Goal: Check status

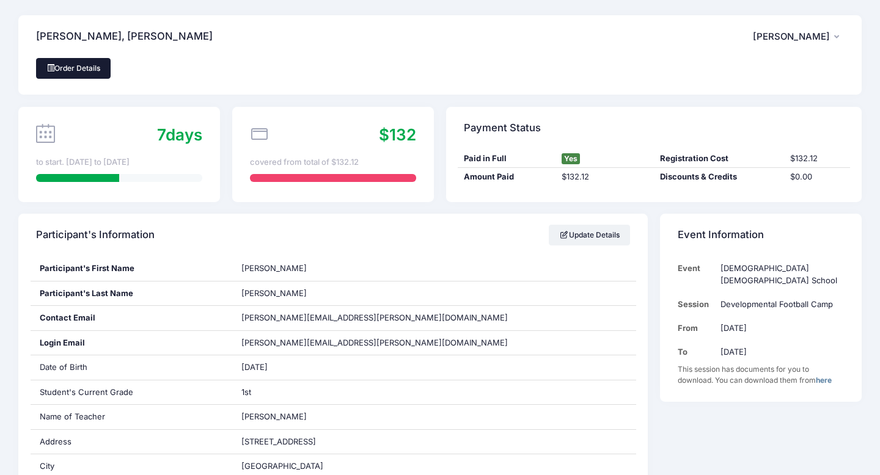
click at [92, 65] on link "Order Details" at bounding box center [73, 68] width 75 height 21
click at [81, 72] on link "Order Details" at bounding box center [73, 68] width 75 height 21
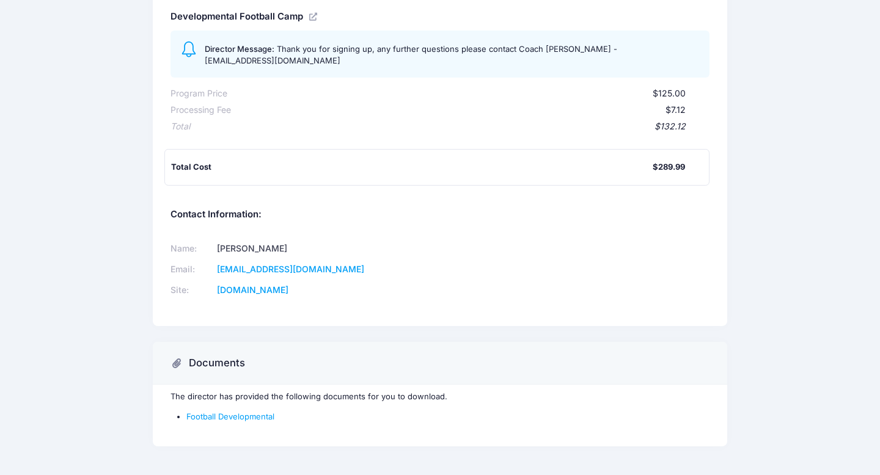
scroll to position [286, 0]
click at [232, 412] on link "Football Developmental" at bounding box center [230, 417] width 88 height 10
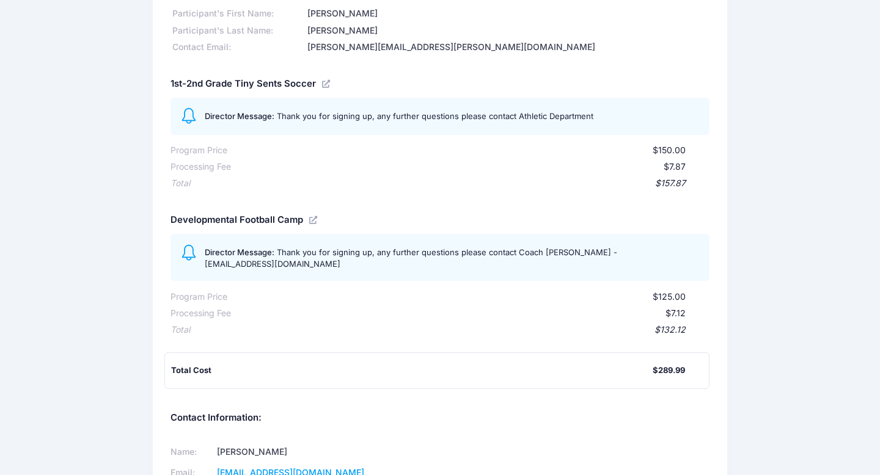
scroll to position [82, 0]
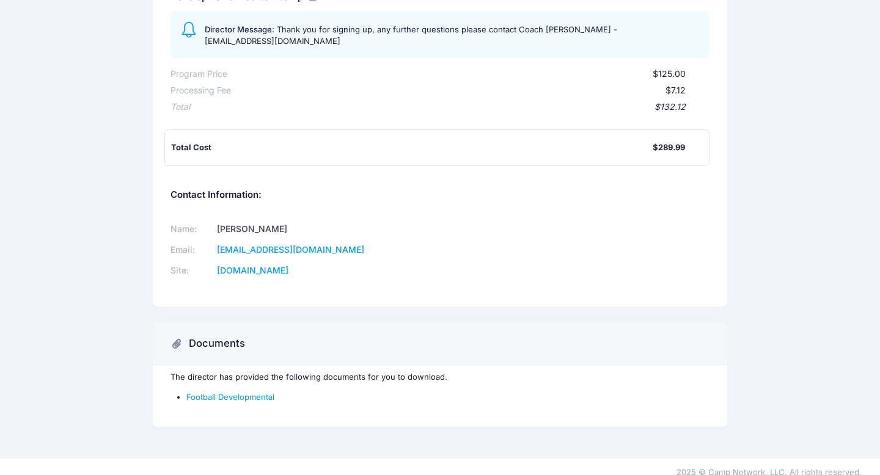
scroll to position [308, 0]
